Goal: Transaction & Acquisition: Download file/media

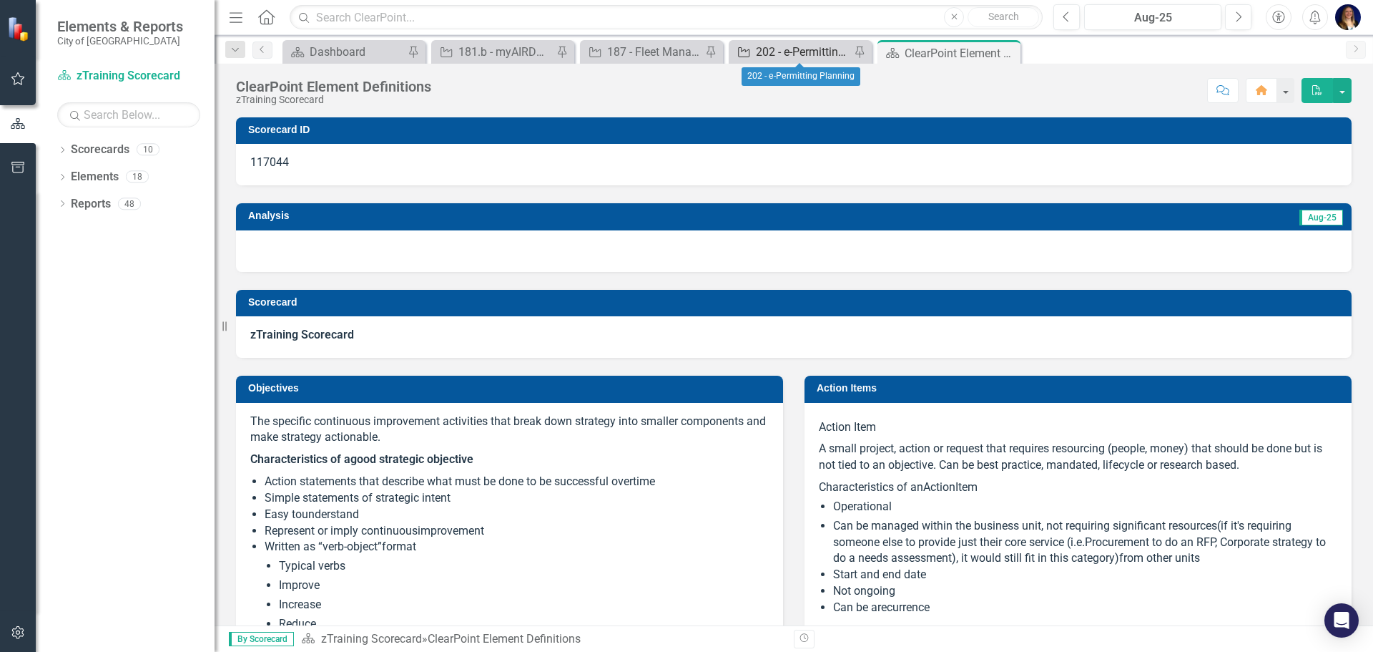
click at [812, 54] on div "202 - e-Permitting Planning" at bounding box center [803, 52] width 94 height 18
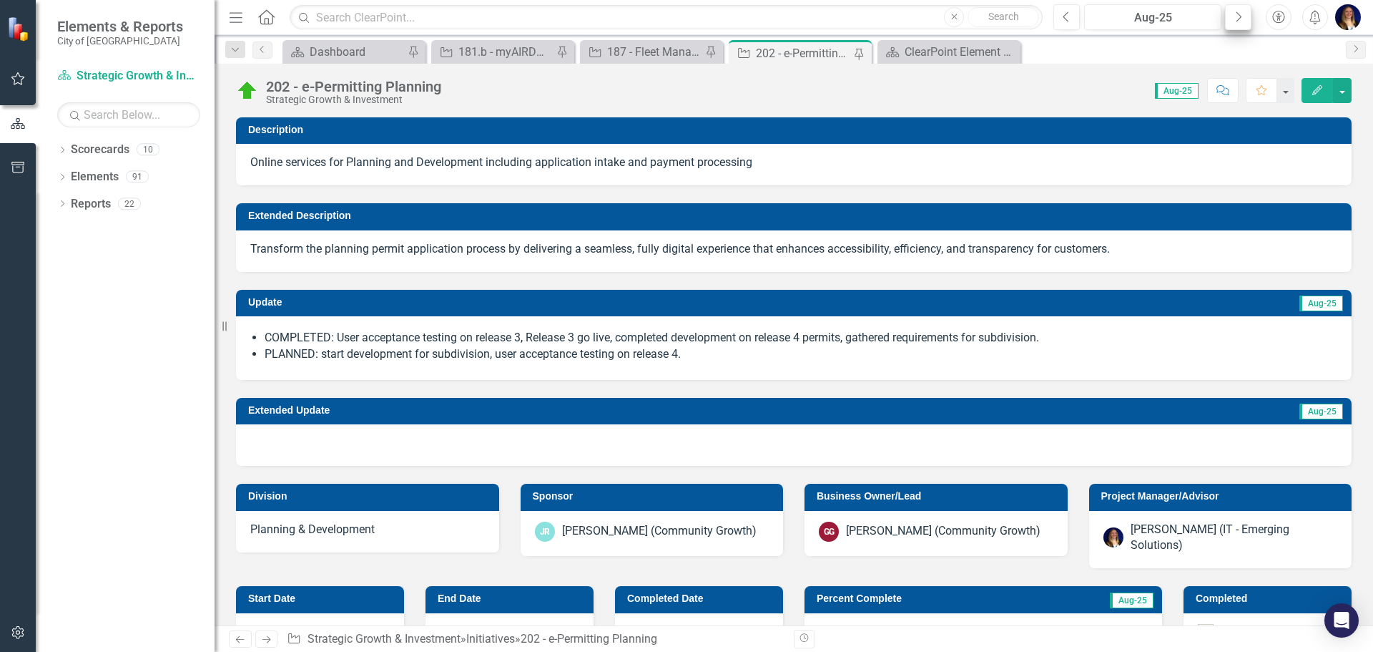
checkbox input "true"
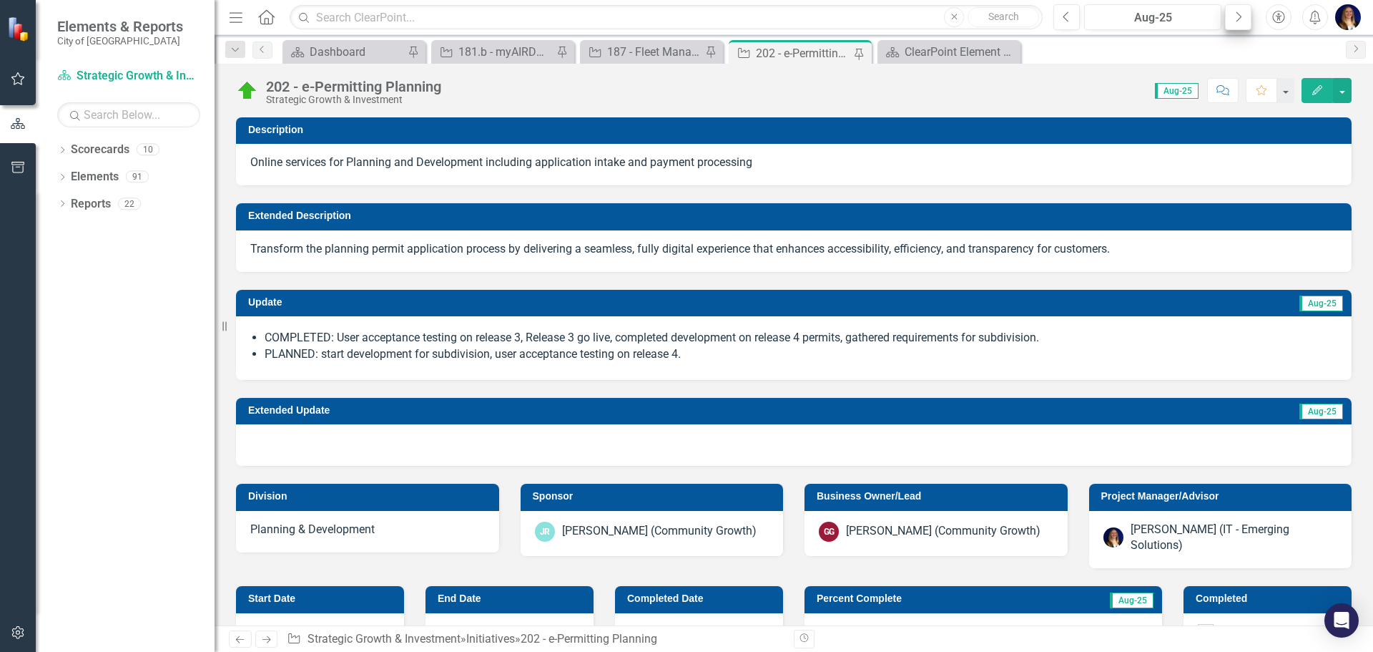
checkbox input "true"
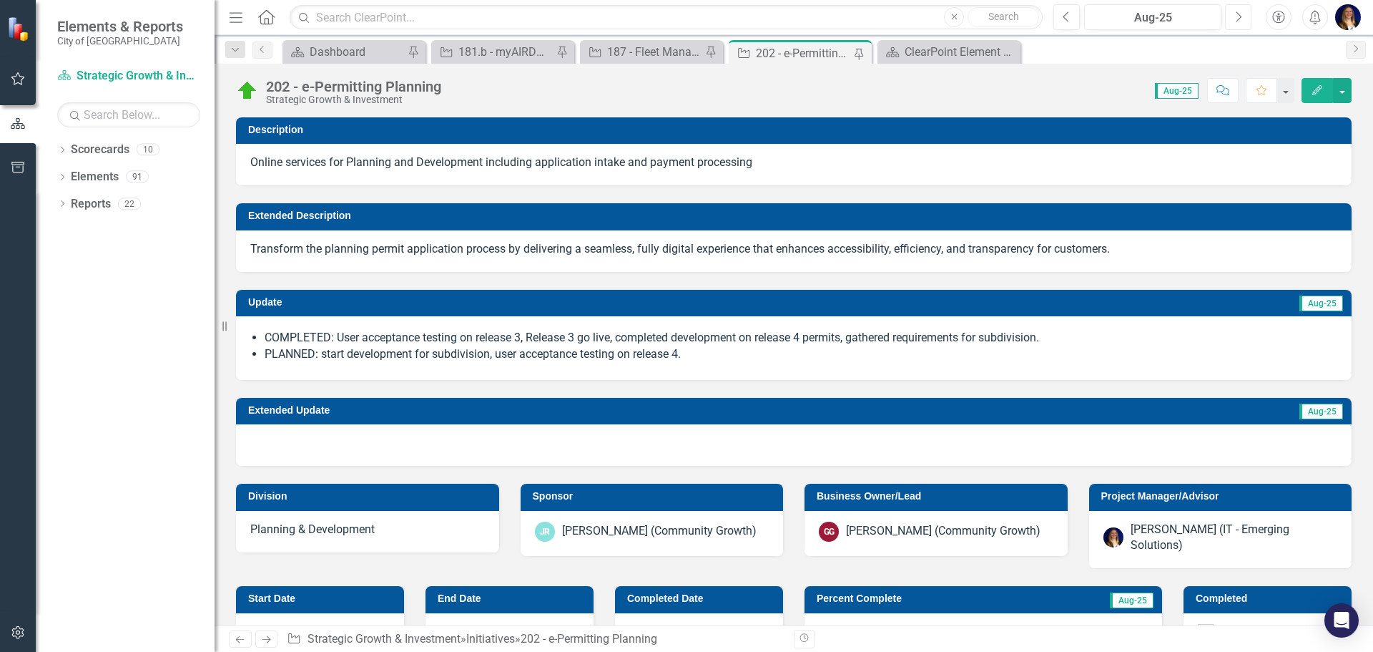
click at [1241, 21] on icon "Next" at bounding box center [1238, 17] width 8 height 13
click at [1340, 89] on button "button" at bounding box center [1342, 90] width 19 height 25
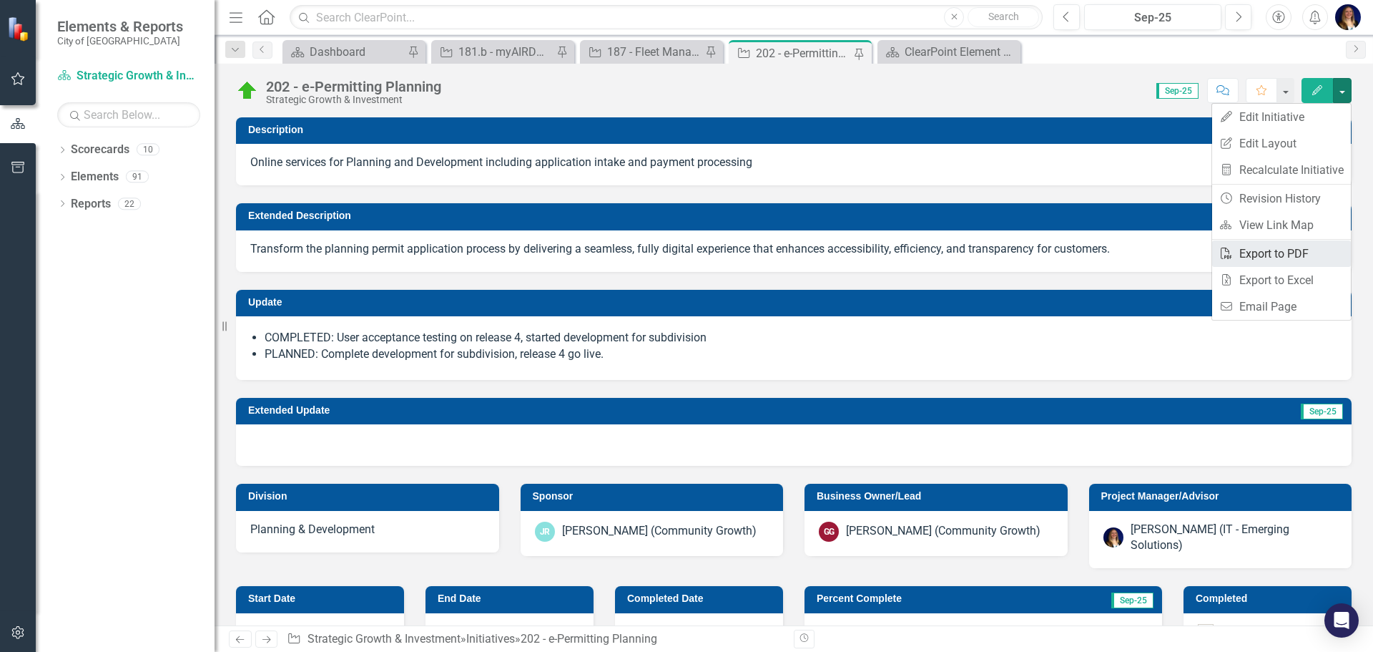
click at [1272, 258] on link "PDF Export to PDF" at bounding box center [1281, 253] width 139 height 26
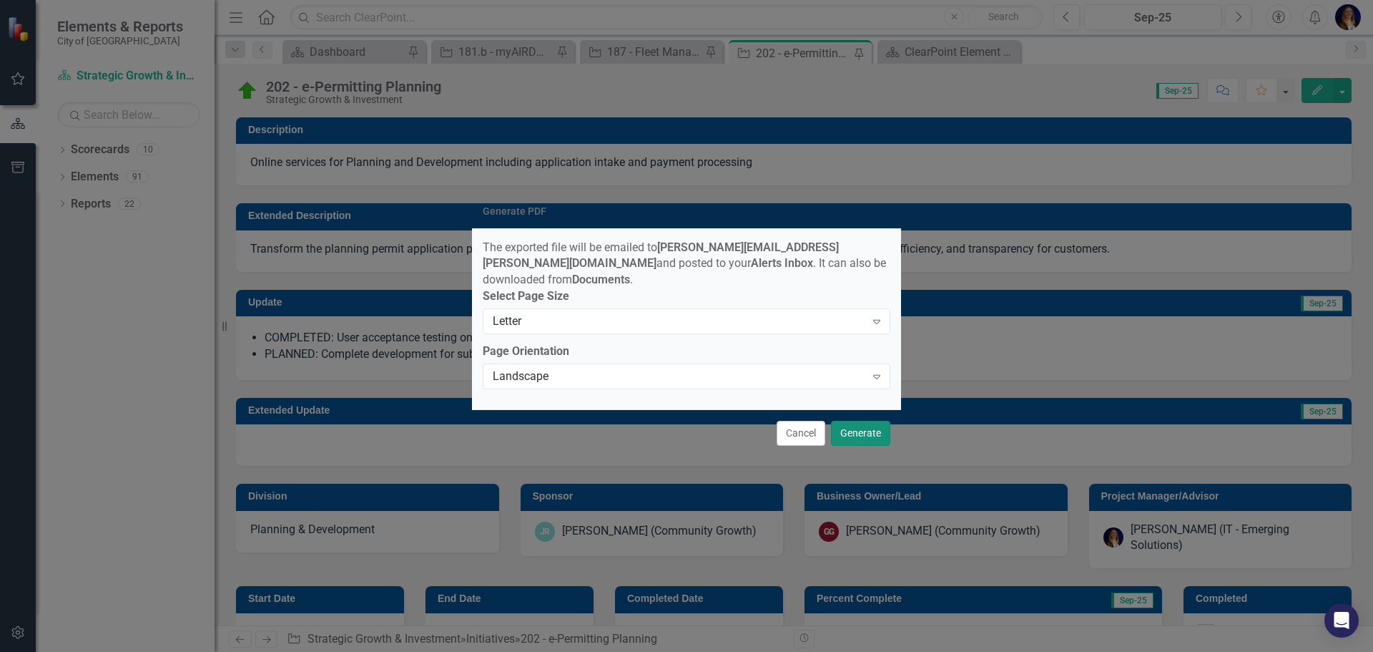
click at [864, 428] on button "Generate" at bounding box center [860, 433] width 59 height 25
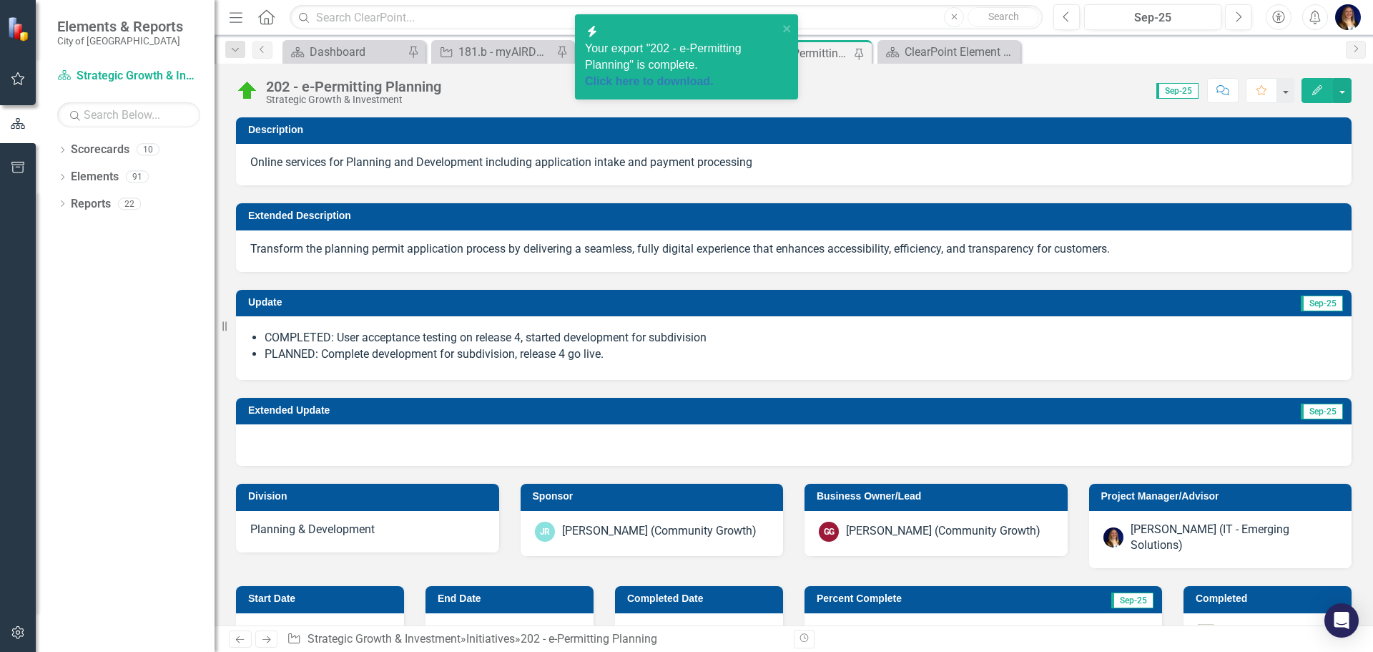
click at [653, 51] on span "Your export "202 - e-Permitting Planning" is complete. Click here to download." at bounding box center [681, 66] width 193 height 48
click at [665, 75] on link "Click here to download." at bounding box center [649, 81] width 129 height 12
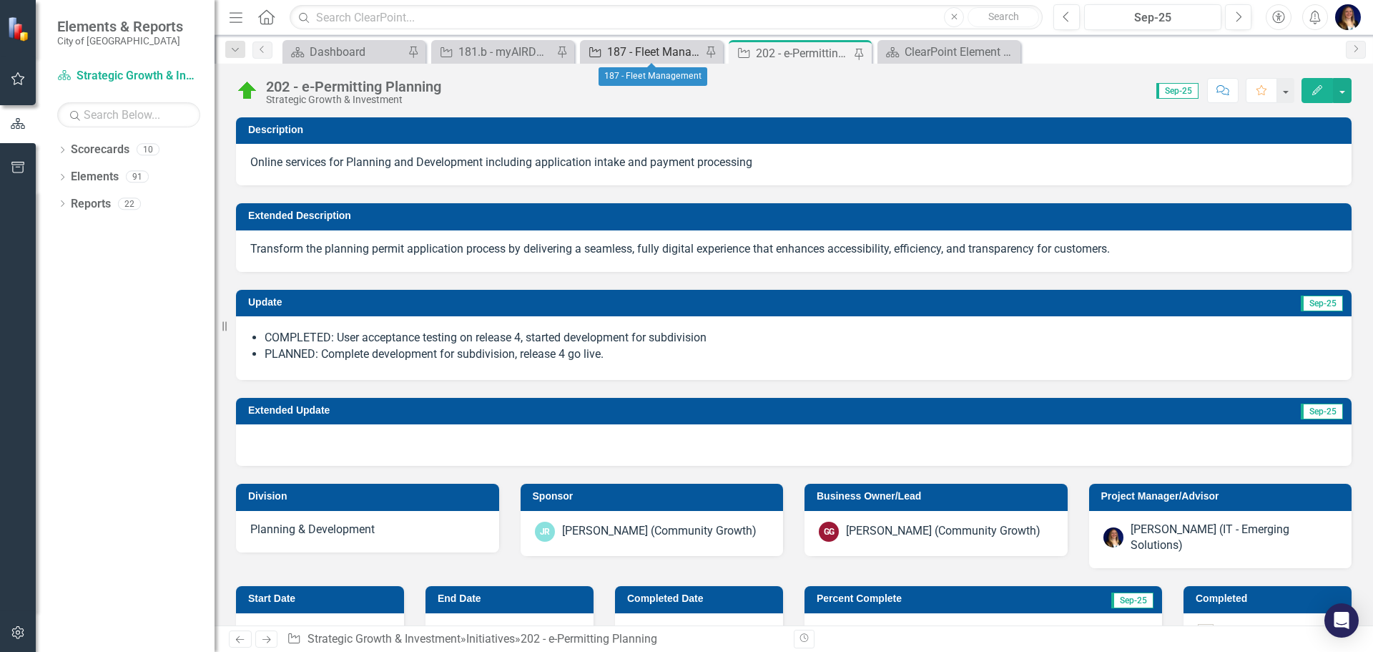
click at [632, 46] on div "187 - Fleet Management" at bounding box center [654, 52] width 94 height 18
